Goal: Navigation & Orientation: Find specific page/section

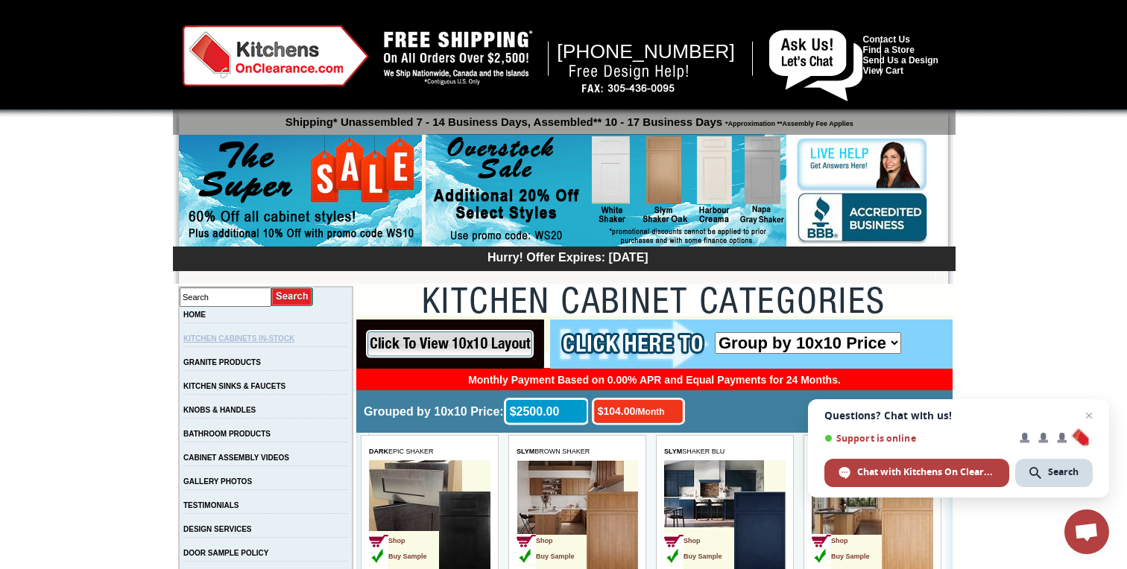
click at [278, 339] on link "KITCHEN CABINETS IN-STOCK" at bounding box center [238, 339] width 111 height 8
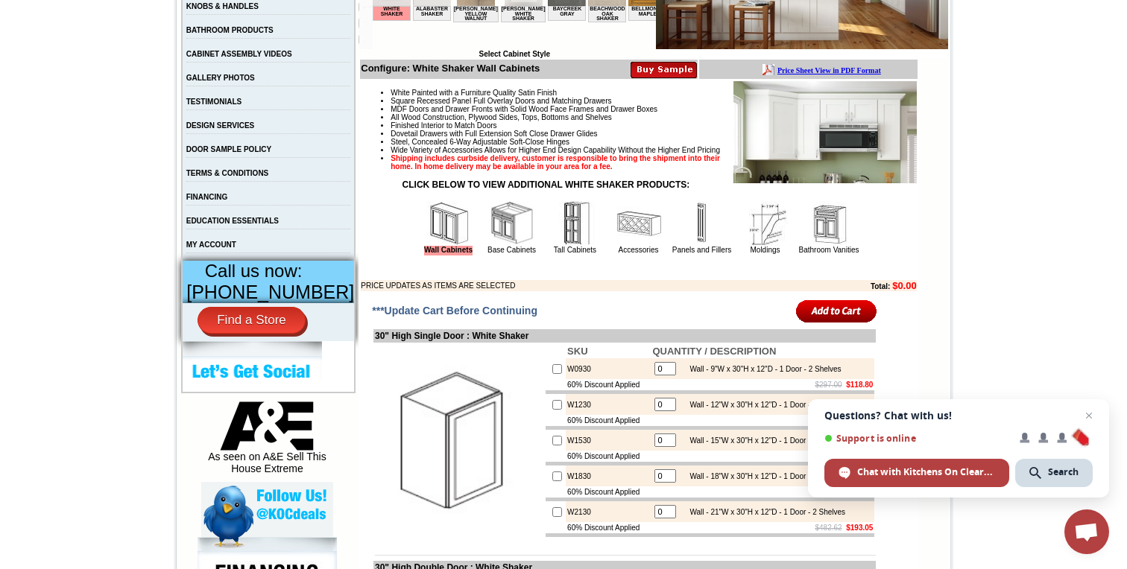
scroll to position [387, 0]
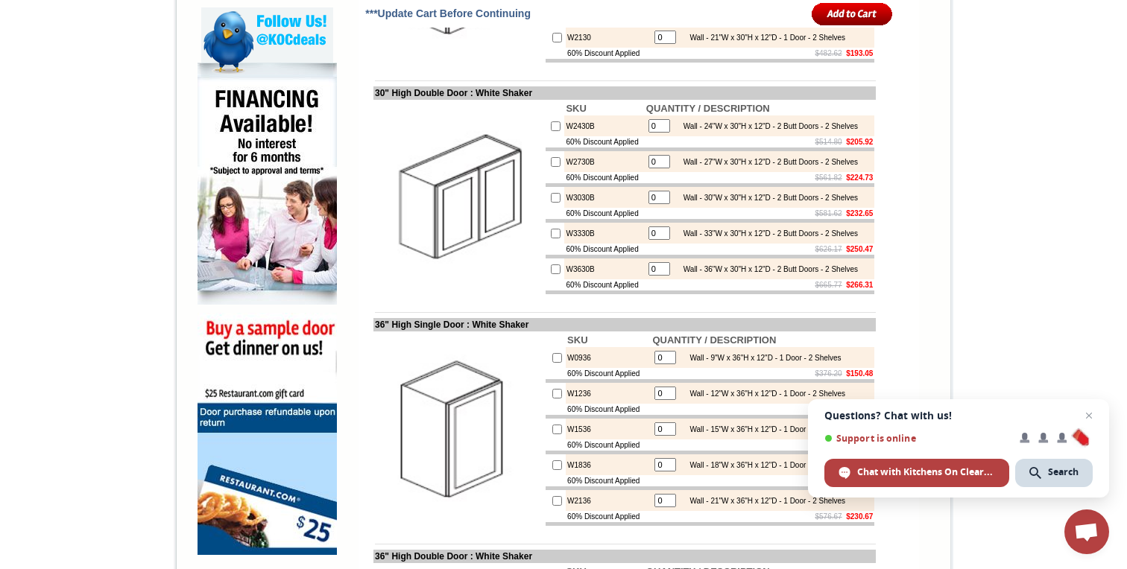
click at [571, 346] on b "SKU" at bounding box center [577, 340] width 20 height 11
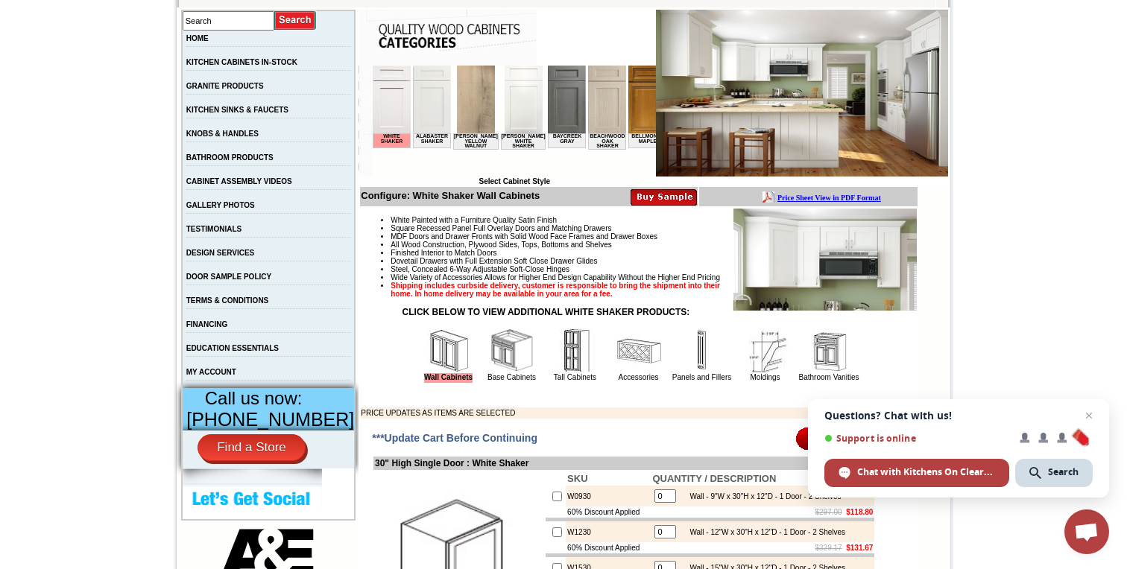
scroll to position [287, 0]
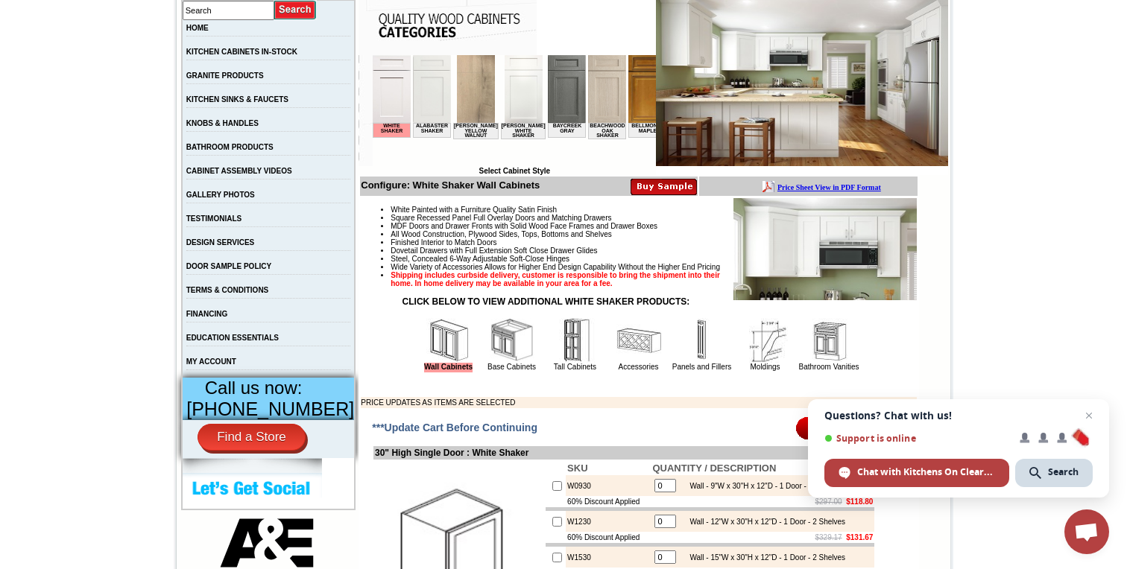
click at [565, 355] on img at bounding box center [575, 340] width 45 height 45
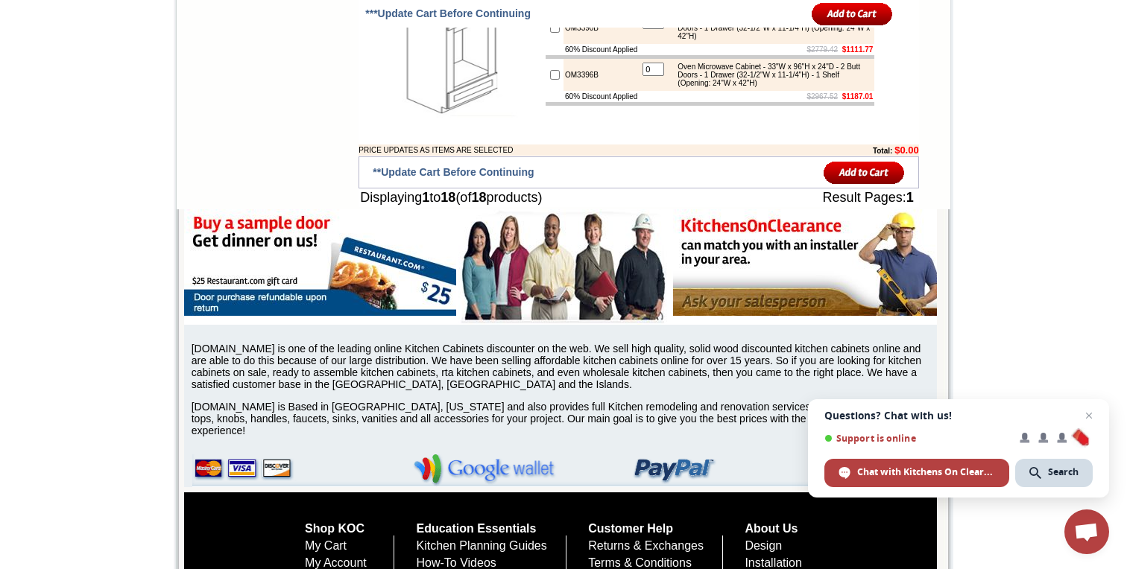
scroll to position [1675, 0]
